Goal: Information Seeking & Learning: Learn about a topic

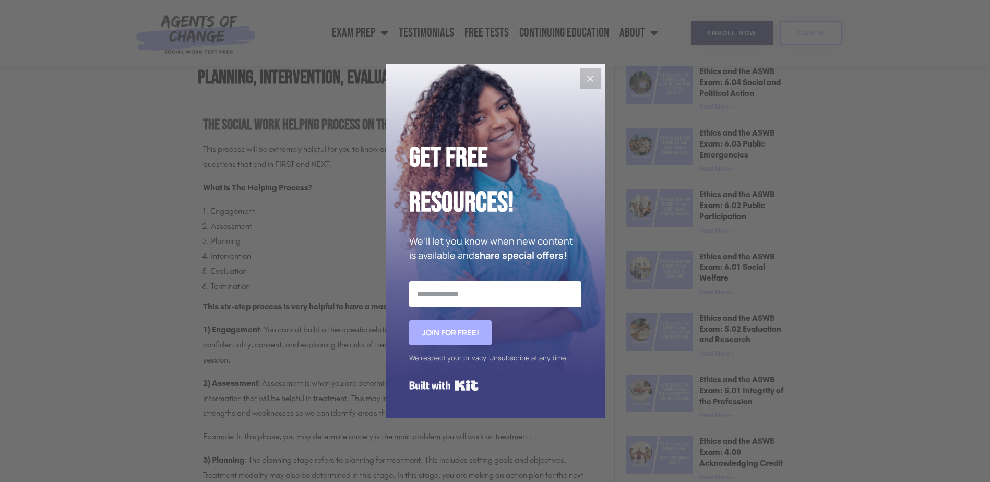
click at [590, 76] on icon "Close" at bounding box center [590, 79] width 13 height 13
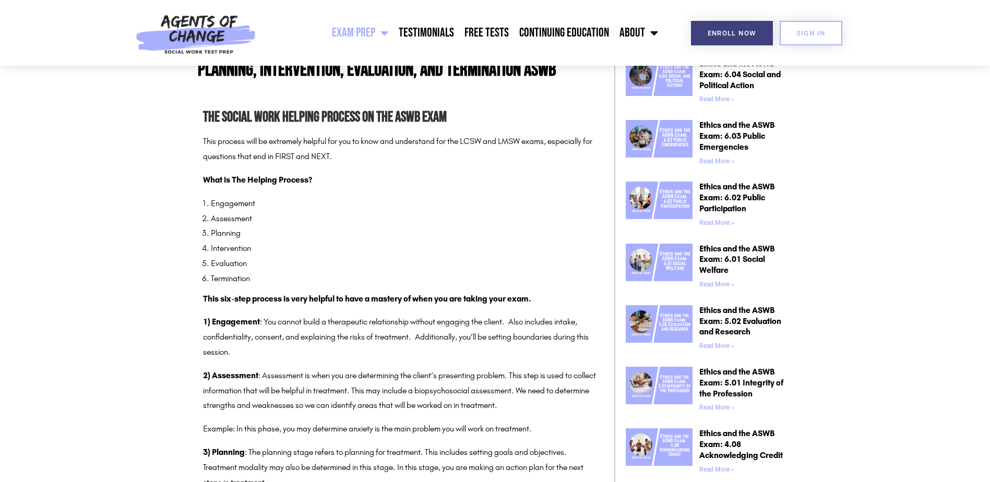
scroll to position [522, 0]
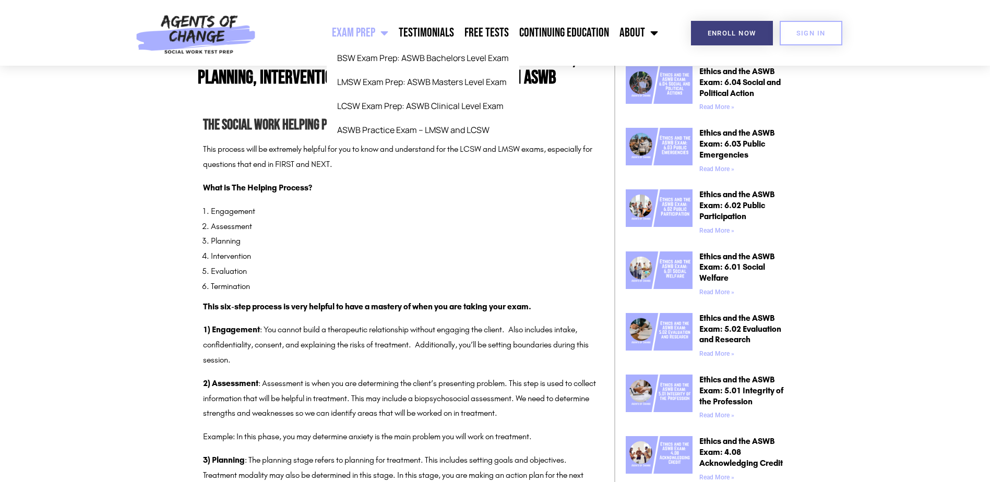
click at [363, 29] on link "Exam Prep" at bounding box center [360, 33] width 67 height 26
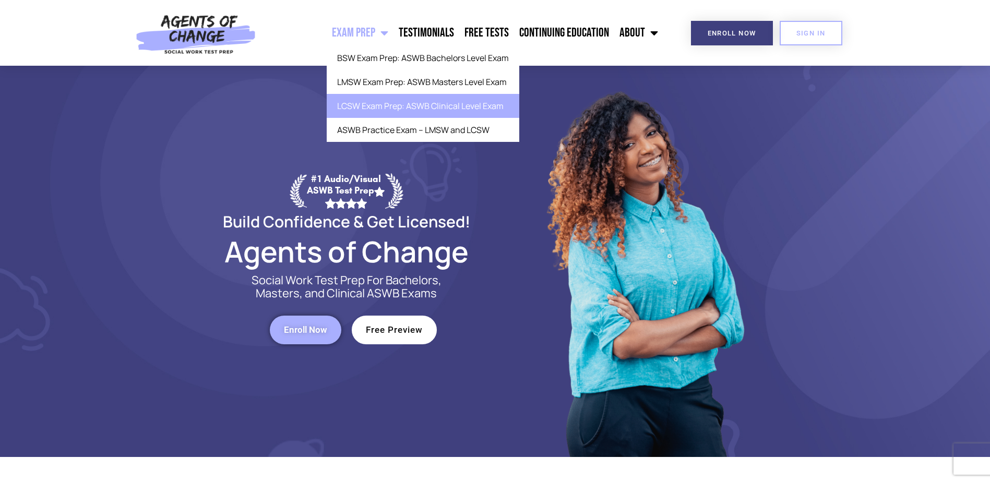
click at [374, 103] on link "LCSW Exam Prep: ASWB Clinical Level Exam" at bounding box center [423, 106] width 193 height 24
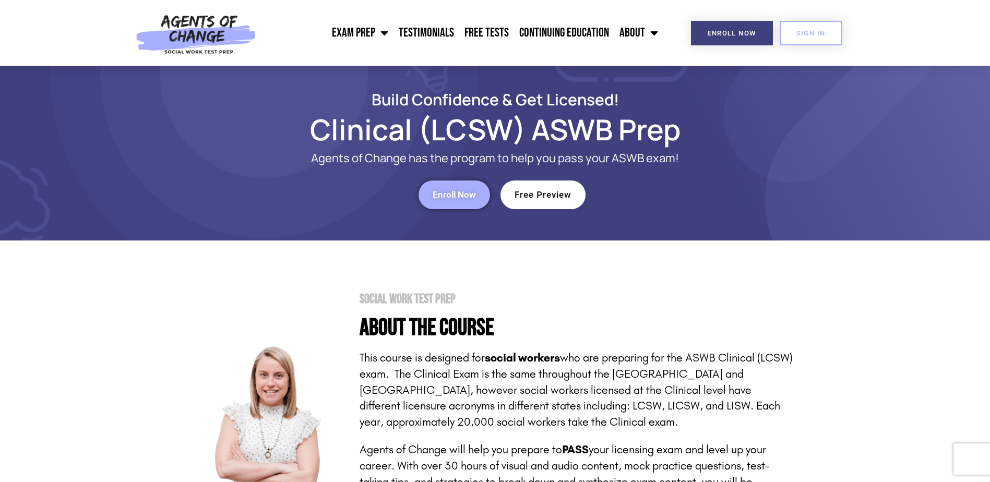
click at [673, 259] on section "Social Work Test Prep About the Course This course is designed for social worke…" at bounding box center [495, 435] width 990 height 389
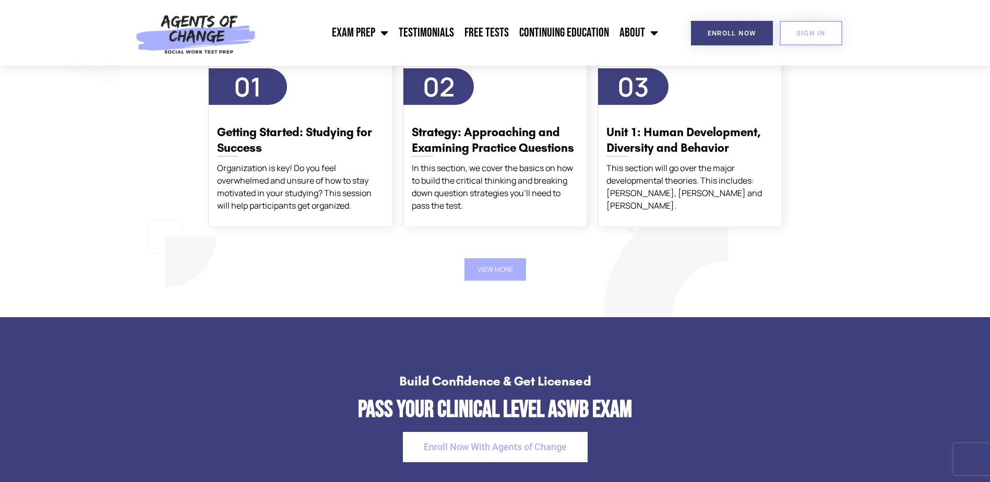
scroll to position [1879, 0]
